Goal: Information Seeking & Learning: Learn about a topic

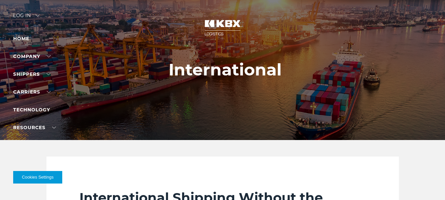
click at [47, 113] on li "Technology" at bounding box center [41, 110] width 57 height 8
click at [44, 110] on link "Technology" at bounding box center [31, 110] width 37 height 6
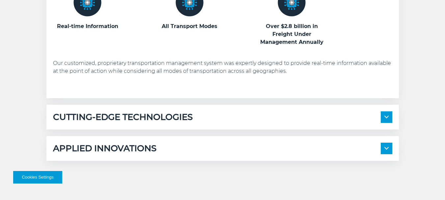
scroll to position [362, 0]
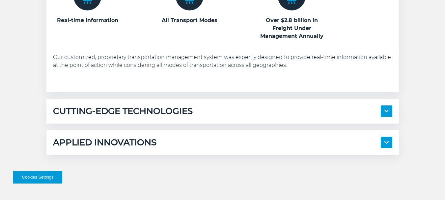
click at [150, 115] on h5 "CUTTING-EDGE TECHNOLOGIES" at bounding box center [123, 111] width 140 height 12
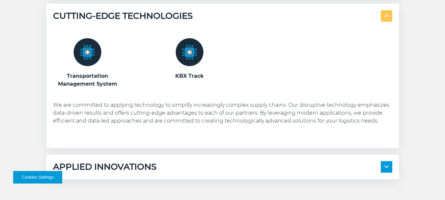
scroll to position [494, 0]
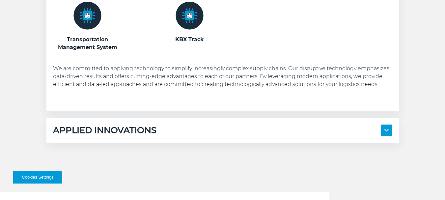
click at [150, 136] on div "APPLIED INNOVATIONS Electronic Bill of Lading Automated Appointment Scheduling …" at bounding box center [222, 130] width 352 height 25
click at [149, 130] on h5 "APPLIED INNOVATIONS" at bounding box center [104, 130] width 103 height 12
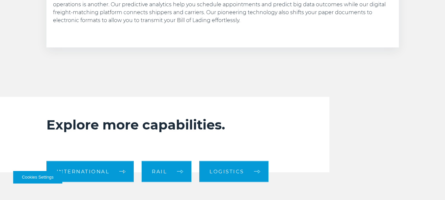
scroll to position [593, 0]
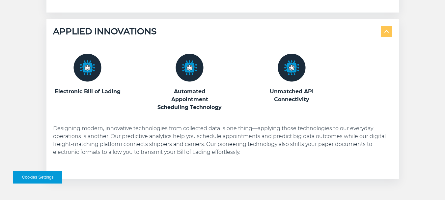
click at [297, 68] on img at bounding box center [291, 68] width 28 height 28
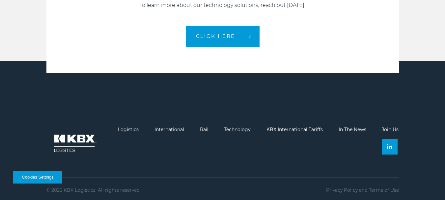
scroll to position [995, 0]
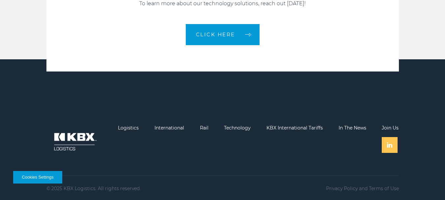
click at [387, 147] on link at bounding box center [390, 145] width 16 height 16
